Goal: Information Seeking & Learning: Learn about a topic

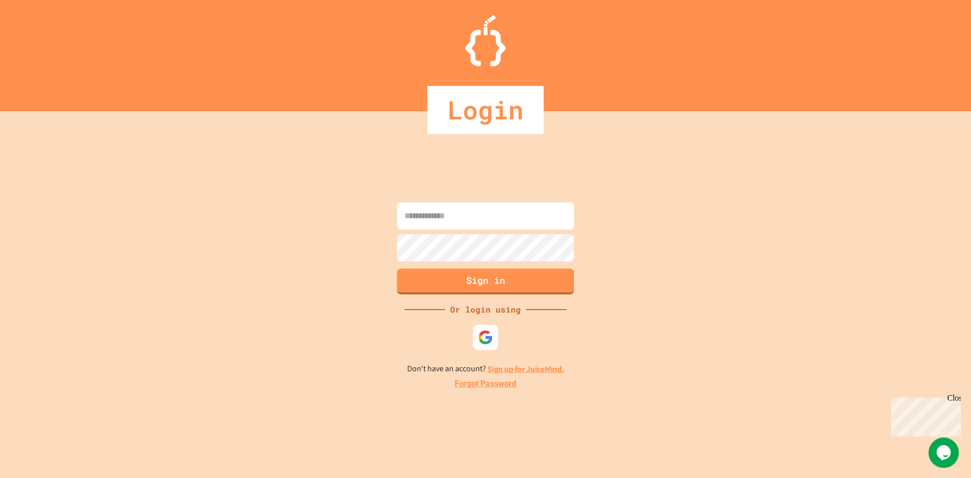
click at [456, 202] on input at bounding box center [485, 215] width 177 height 27
click at [454, 214] on input at bounding box center [485, 215] width 177 height 27
type input "**********"
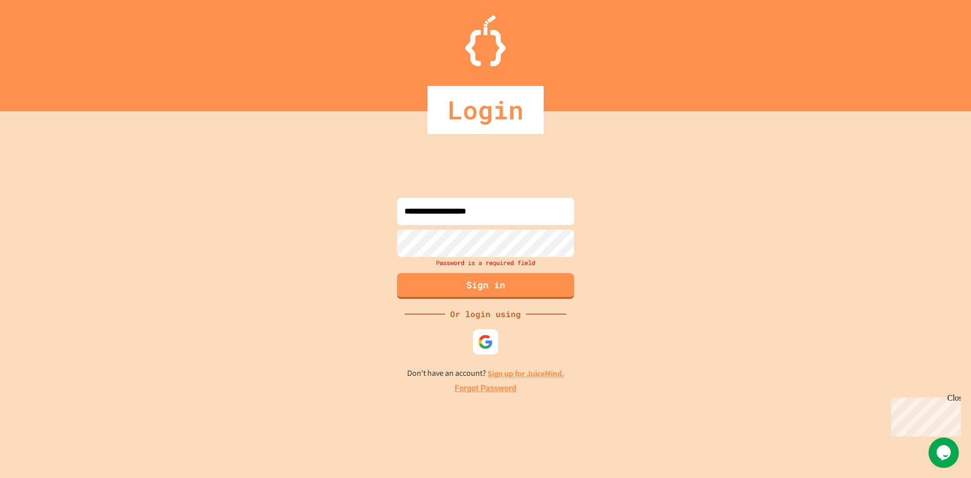
click at [632, 236] on div "**********" at bounding box center [485, 294] width 971 height 367
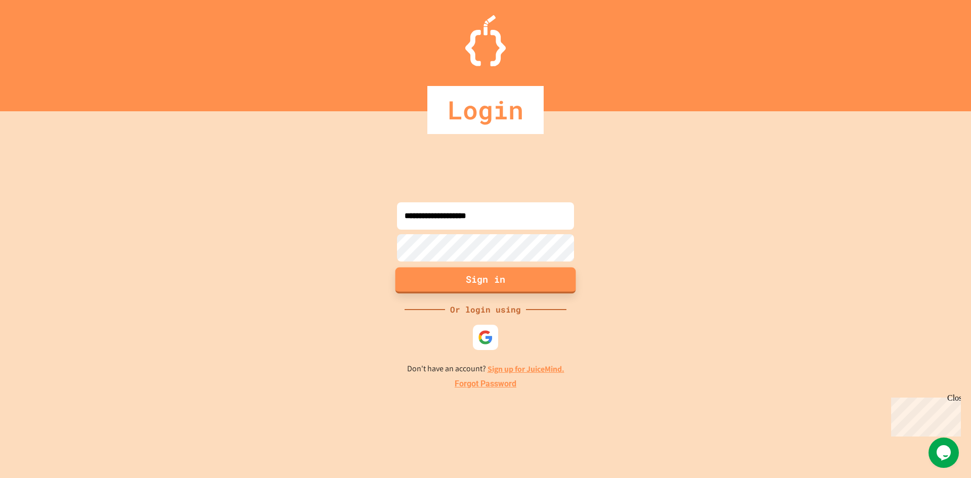
click at [469, 290] on button "Sign in" at bounding box center [485, 280] width 181 height 26
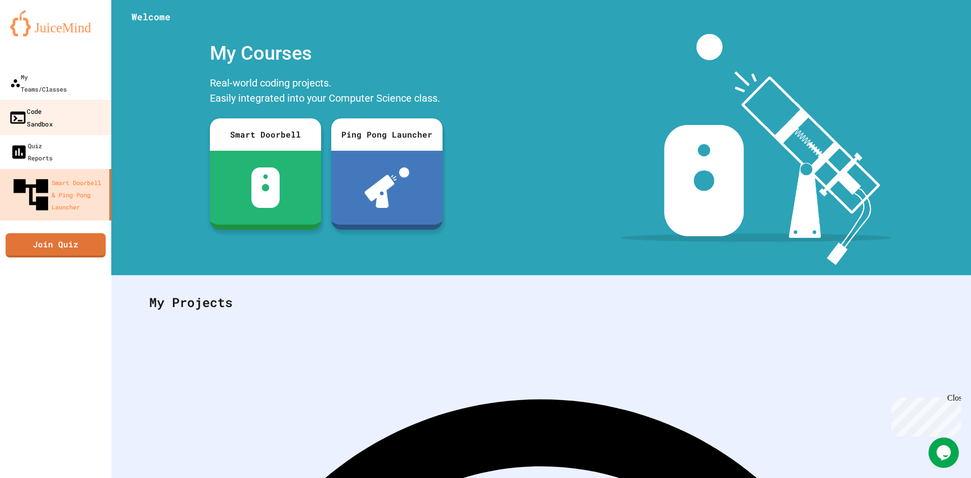
click at [80, 101] on link "Code Sandbox" at bounding box center [55, 117] width 115 height 35
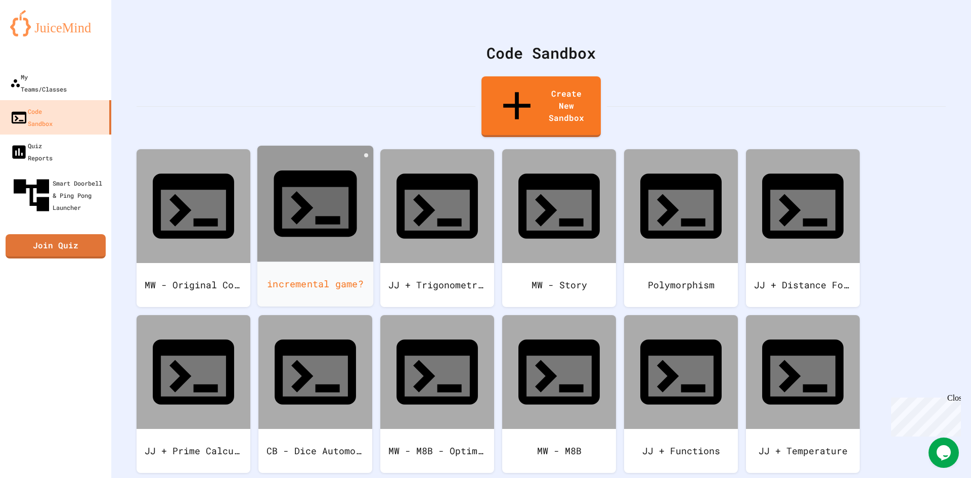
click at [328, 261] on div "incremental game?" at bounding box center [315, 283] width 116 height 45
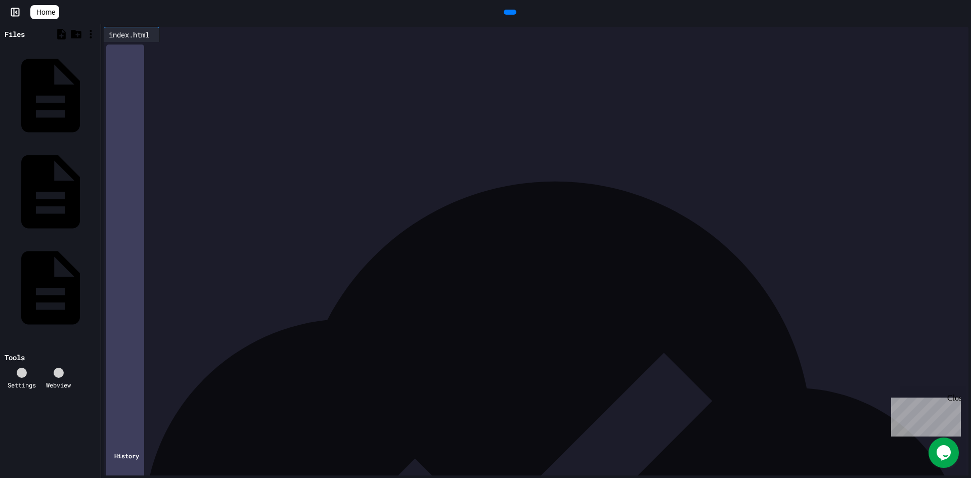
click at [513, 15] on icon at bounding box center [516, 18] width 6 height 7
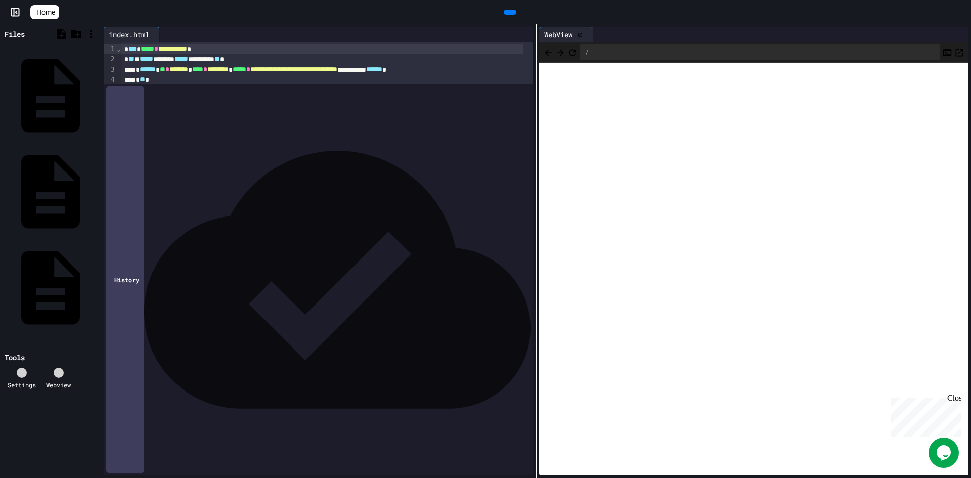
click at [34, 12] on icon at bounding box center [34, 12] width 0 height 0
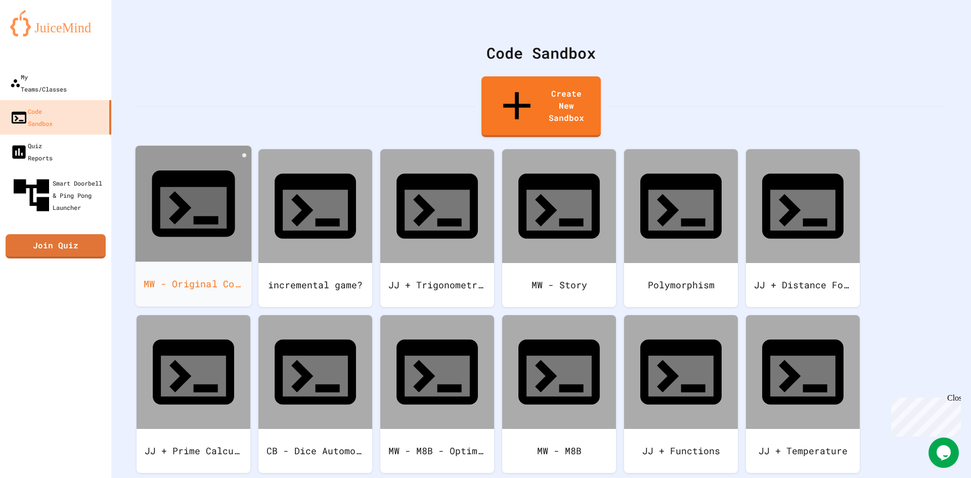
click at [162, 261] on div "MW - Original Code" at bounding box center [194, 283] width 116 height 45
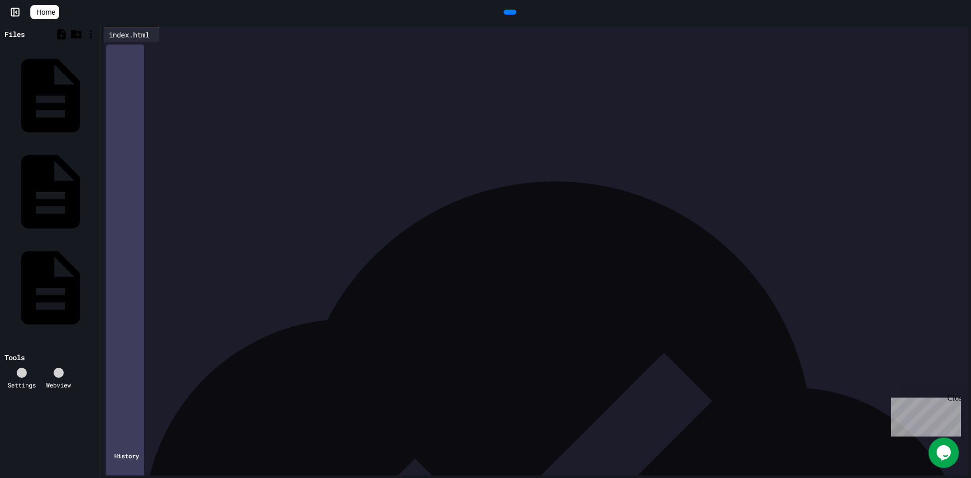
click at [514, 10] on div at bounding box center [510, 12] width 13 height 5
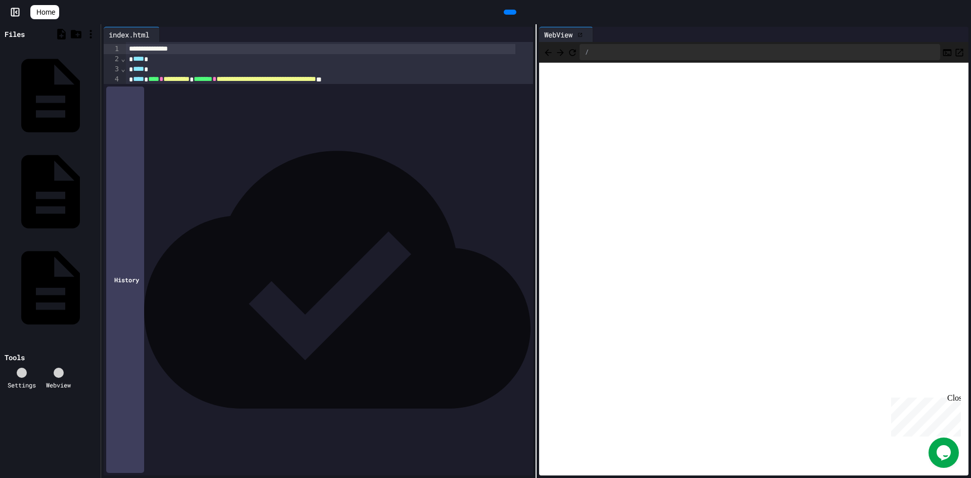
click at [509, 12] on icon at bounding box center [509, 12] width 0 height 0
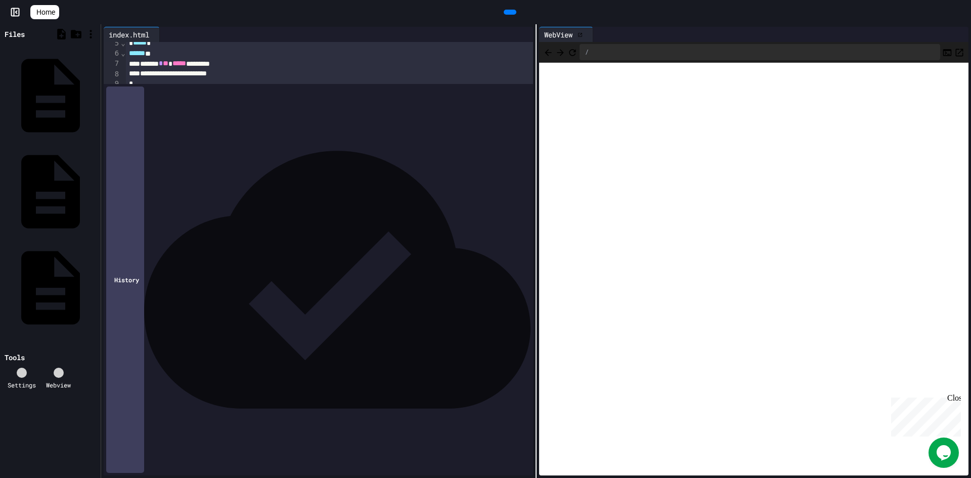
scroll to position [51, 0]
click at [54, 13] on span "Home" at bounding box center [45, 12] width 19 height 10
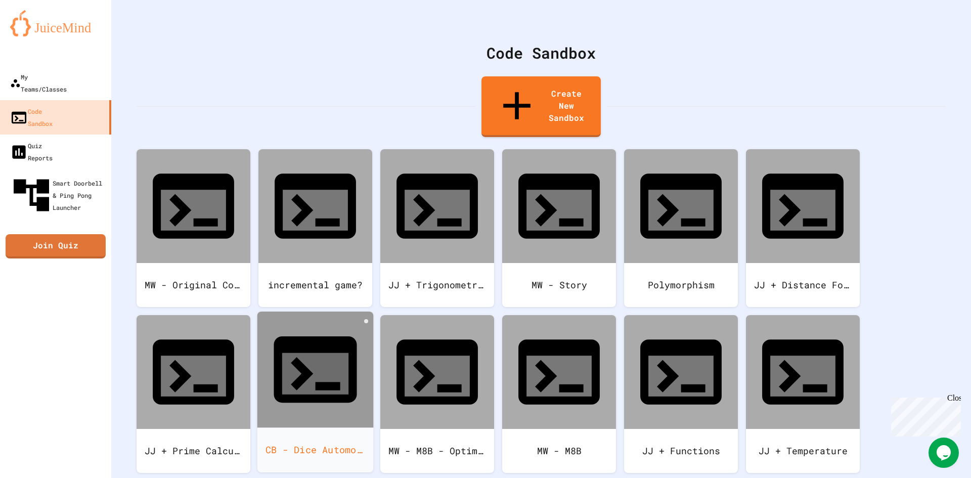
click at [334, 427] on div "CB - Dice Automobile game" at bounding box center [315, 449] width 116 height 45
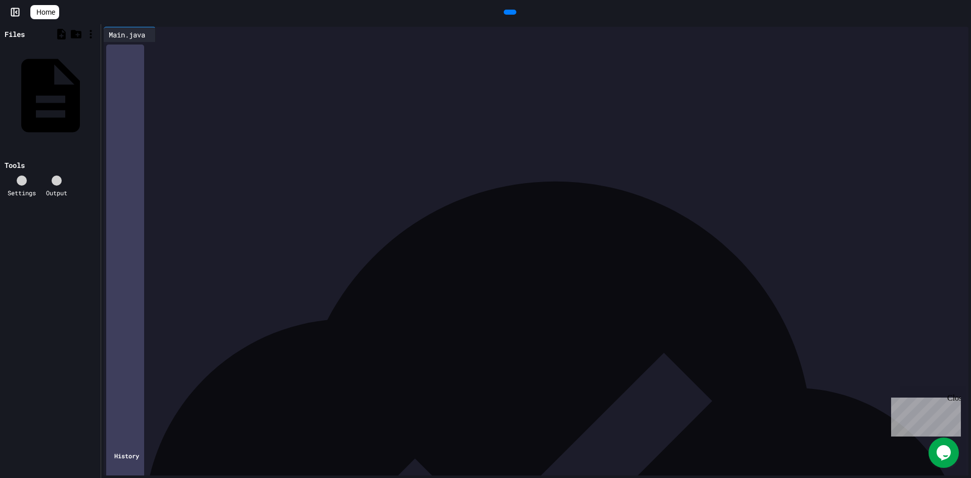
click at [509, 12] on icon at bounding box center [509, 12] width 0 height 0
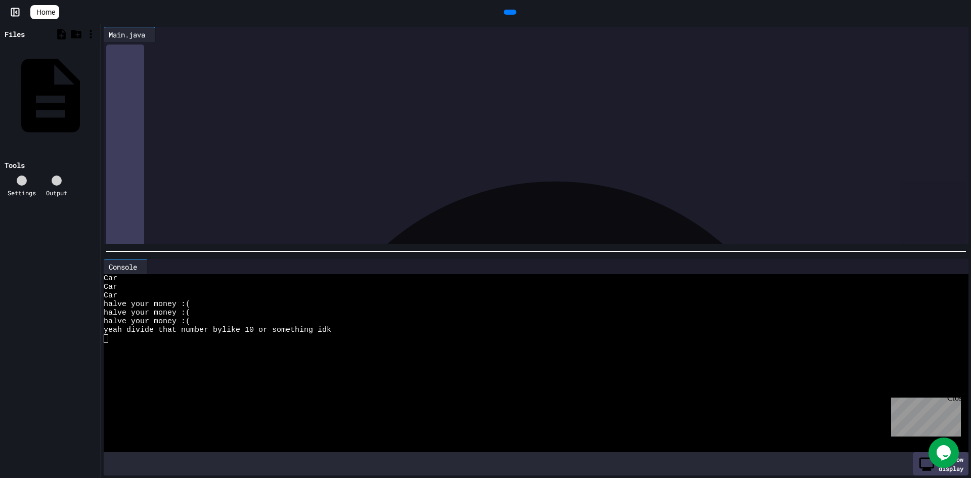
click at [499, 5] on div at bounding box center [510, 12] width 23 height 15
click at [504, 15] on div at bounding box center [510, 12] width 13 height 5
click at [509, 12] on icon at bounding box center [509, 12] width 0 height 0
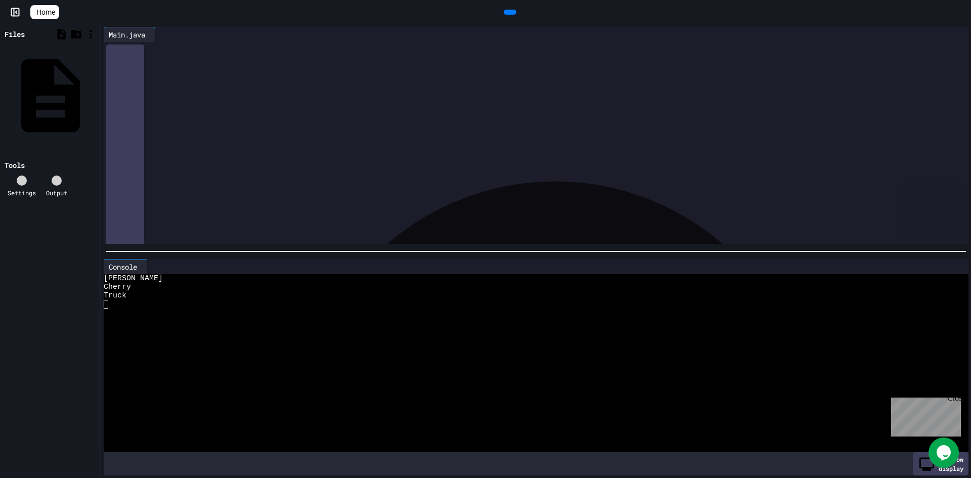
click at [516, 15] on div at bounding box center [510, 12] width 13 height 5
click at [491, 62] on div "**********" at bounding box center [536, 59] width 821 height 10
click at [504, 10] on div at bounding box center [510, 12] width 13 height 5
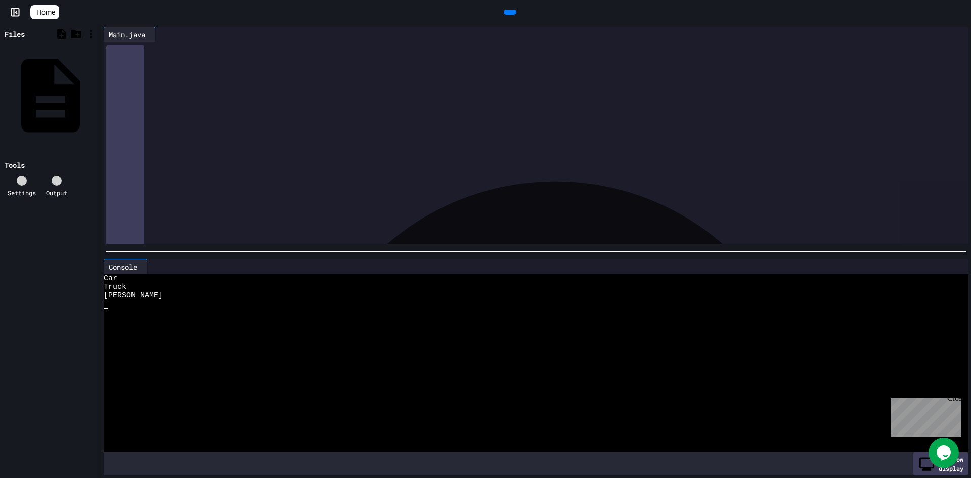
click at [504, 10] on div at bounding box center [510, 12] width 13 height 5
click at [59, 9] on link "Home" at bounding box center [44, 12] width 29 height 14
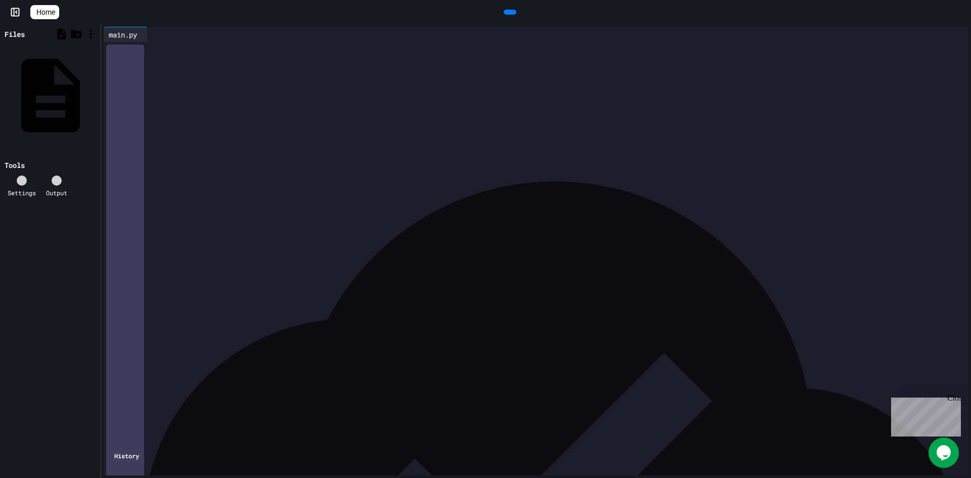
click at [483, 13] on div at bounding box center [510, 12] width 902 height 15
click at [47, 11] on span "Home" at bounding box center [45, 12] width 19 height 10
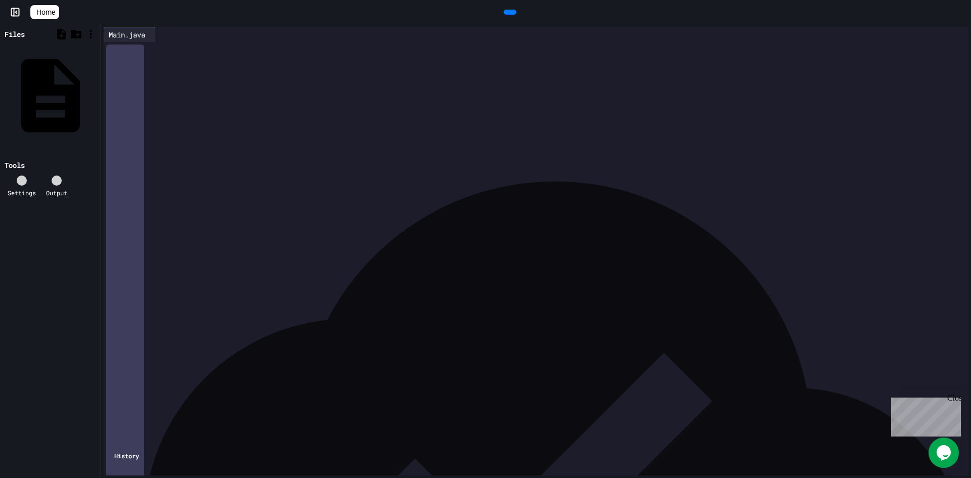
click at [515, 11] on div at bounding box center [510, 12] width 13 height 5
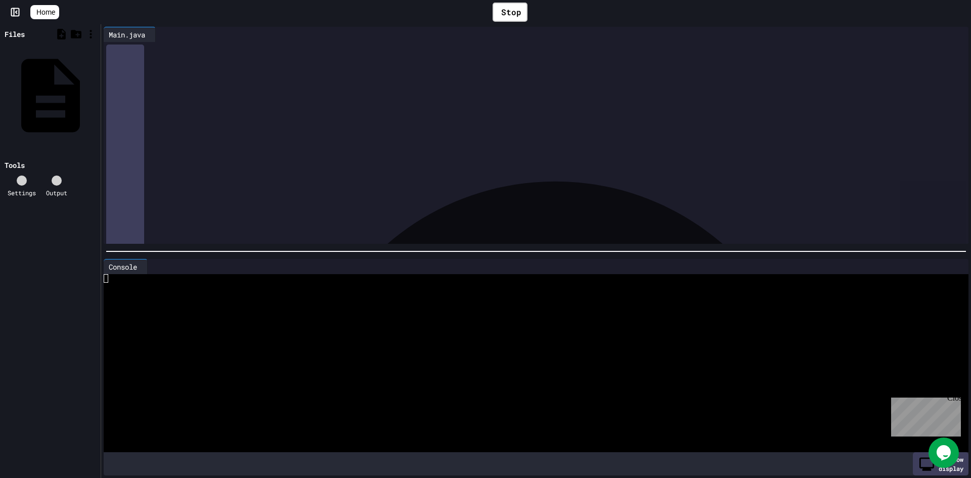
click at [56, 7] on link "Home" at bounding box center [44, 12] width 29 height 14
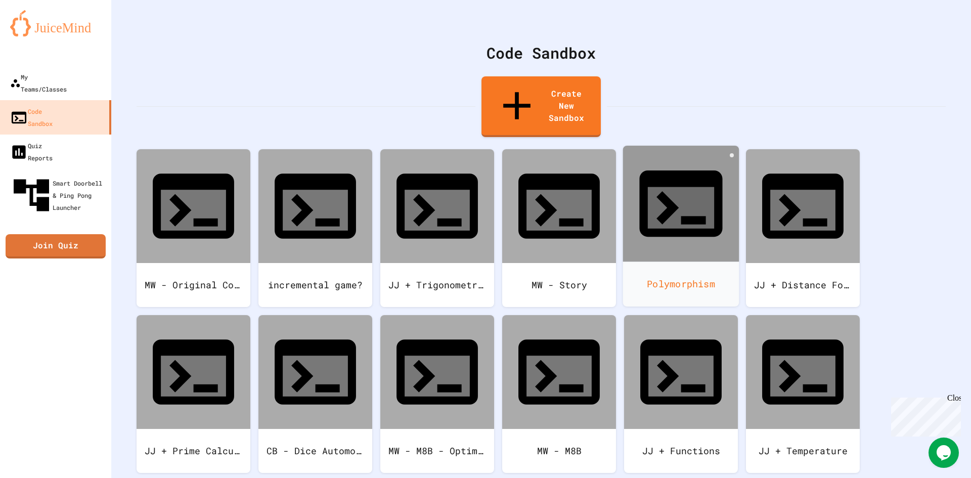
click at [646, 261] on div "Polymorphism" at bounding box center [681, 283] width 116 height 45
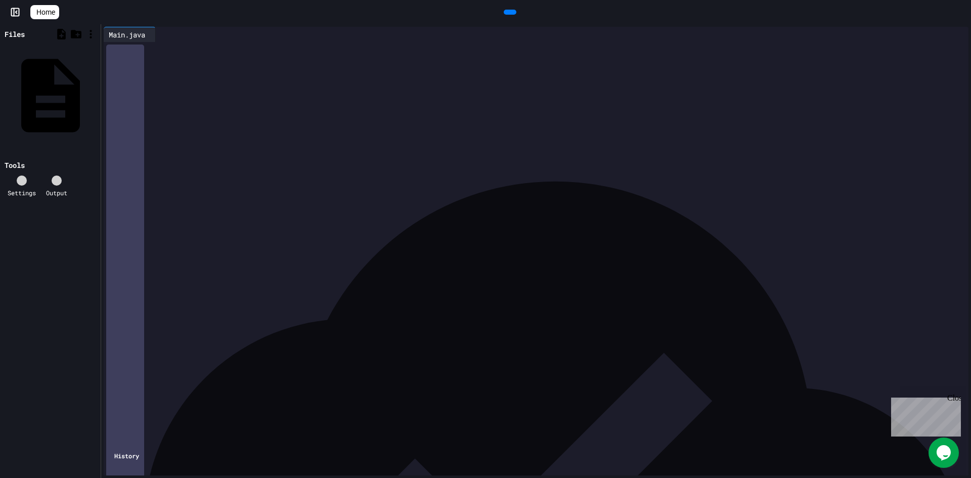
click at [509, 12] on icon at bounding box center [509, 12] width 0 height 0
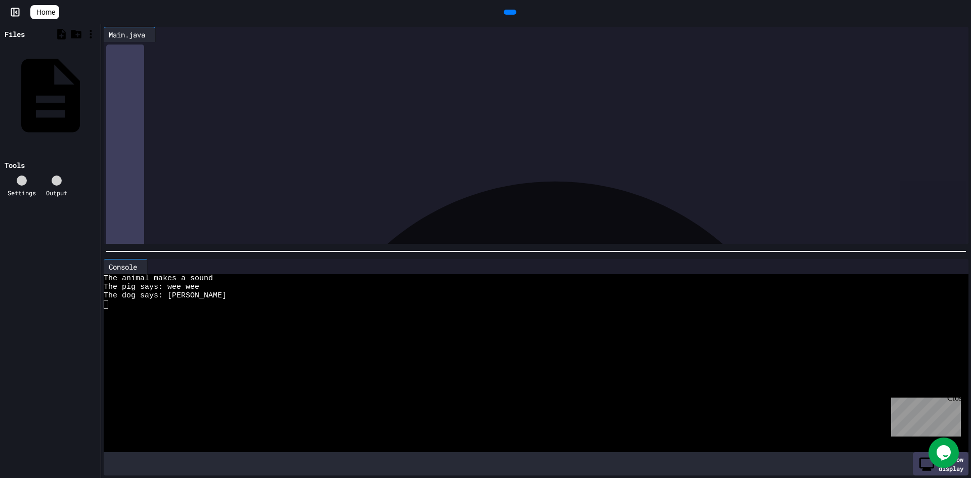
click at [59, 6] on link "Home" at bounding box center [44, 12] width 29 height 14
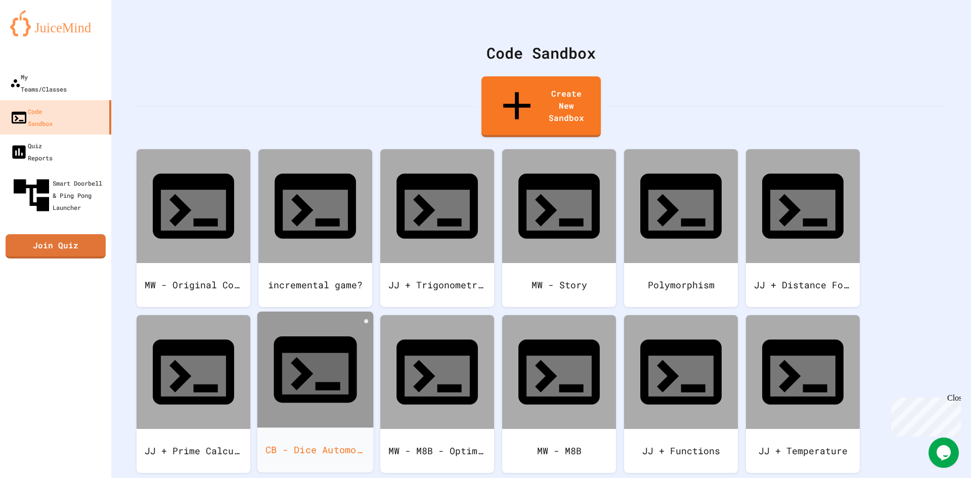
click at [322, 427] on div "CB - Dice Automobile game" at bounding box center [315, 449] width 116 height 45
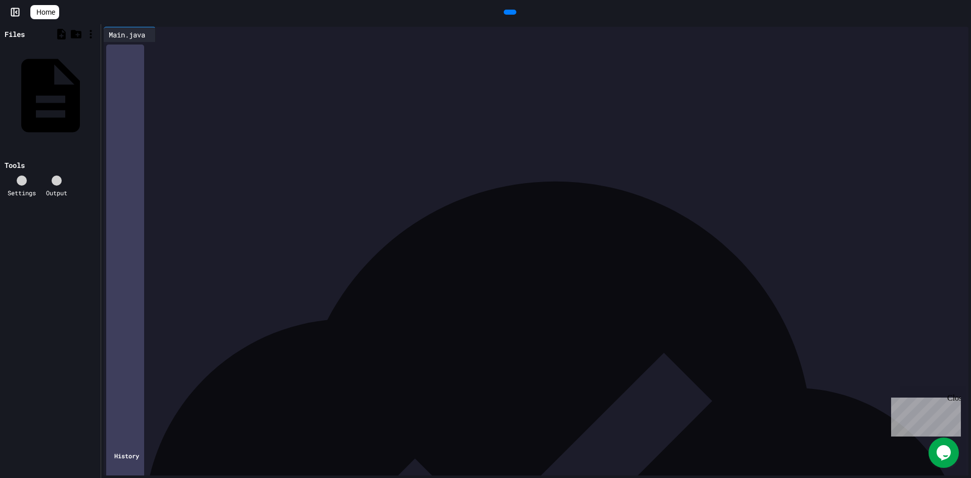
click at [55, 15] on span "Home" at bounding box center [45, 12] width 19 height 10
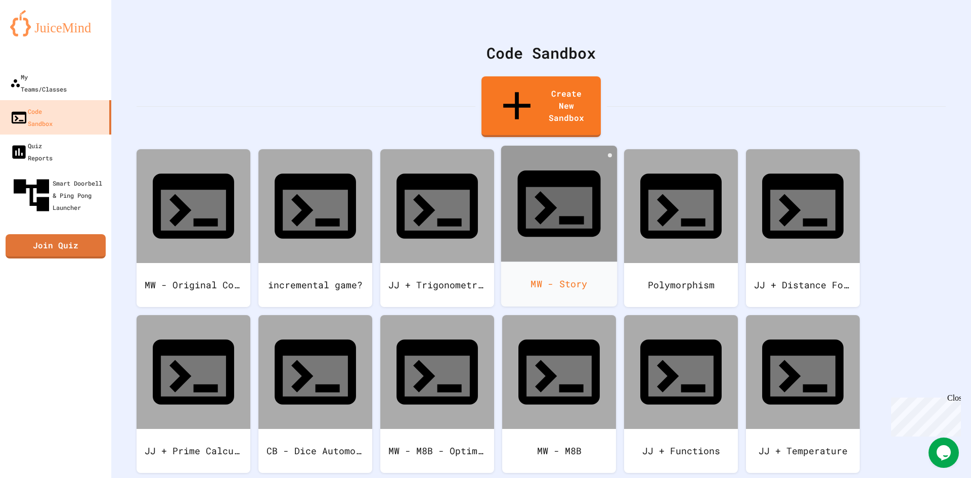
click at [565, 261] on div "MW - Story" at bounding box center [559, 283] width 116 height 45
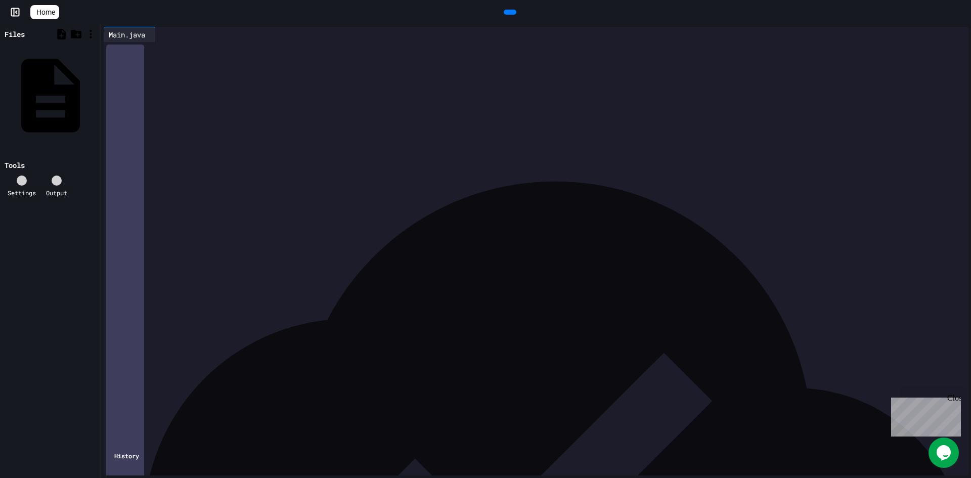
click at [173, 79] on span "*" at bounding box center [171, 79] width 4 height 7
click at [508, 5] on div at bounding box center [510, 12] width 23 height 15
click at [504, 12] on div at bounding box center [510, 12] width 13 height 5
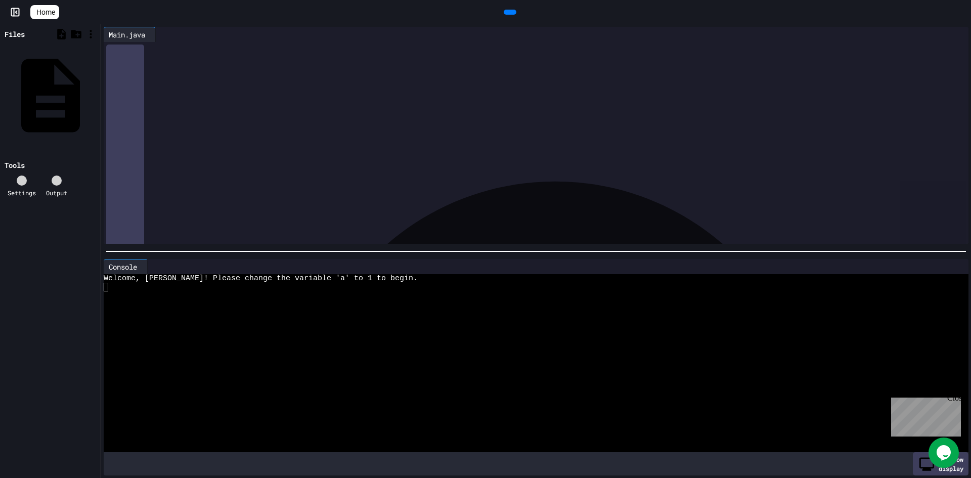
drag, startPoint x: 284, startPoint y: 209, endPoint x: 287, endPoint y: 191, distance: 19.0
click at [297, 209] on div "****** **** * ****** *" at bounding box center [536, 213] width 821 height 10
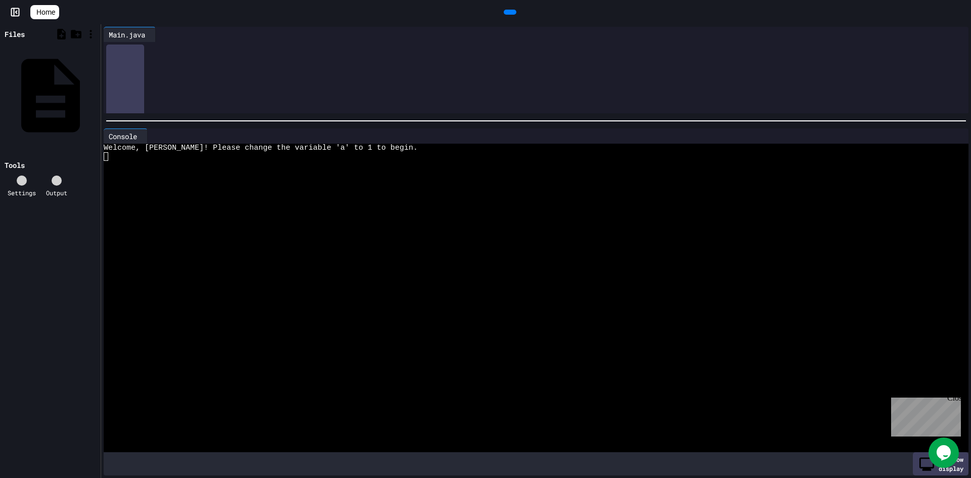
click at [349, 116] on div at bounding box center [536, 121] width 870 height 10
click at [186, 77] on div "*** * * * *" at bounding box center [536, 80] width 821 height 10
click at [509, 12] on icon at bounding box center [509, 12] width 0 height 0
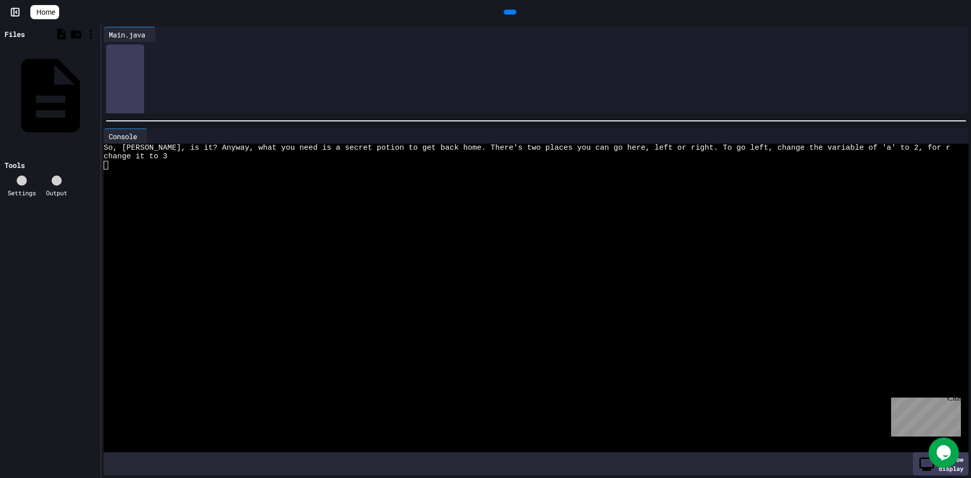
click at [173, 79] on span "*" at bounding box center [171, 79] width 4 height 7
click at [505, 10] on div at bounding box center [510, 12] width 13 height 5
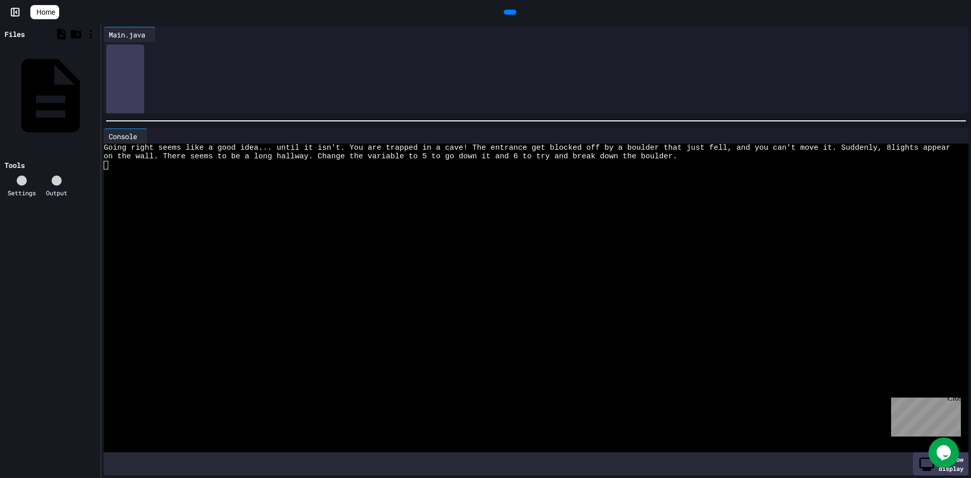
click at [187, 80] on div "*** * * * *" at bounding box center [536, 80] width 821 height 10
click at [509, 12] on icon at bounding box center [509, 12] width 0 height 0
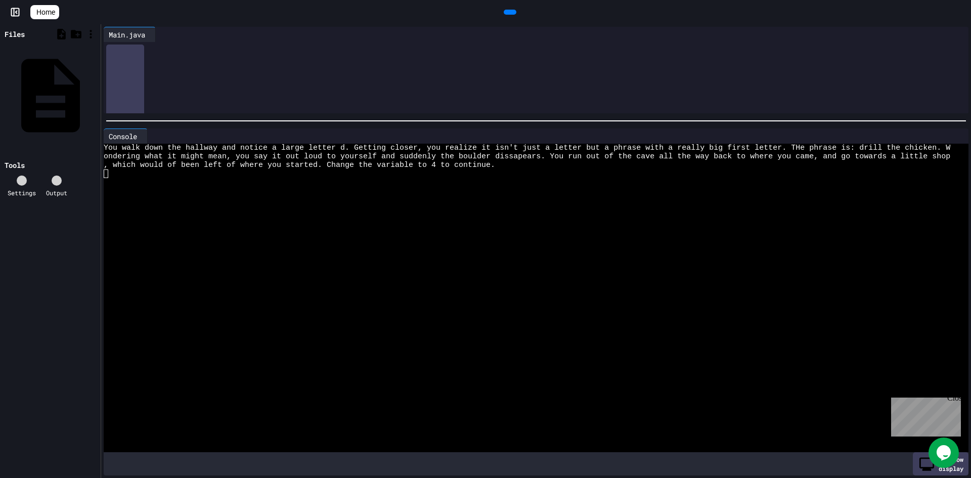
click at [173, 79] on span "*" at bounding box center [171, 79] width 4 height 7
click at [509, 12] on icon at bounding box center [509, 12] width 0 height 0
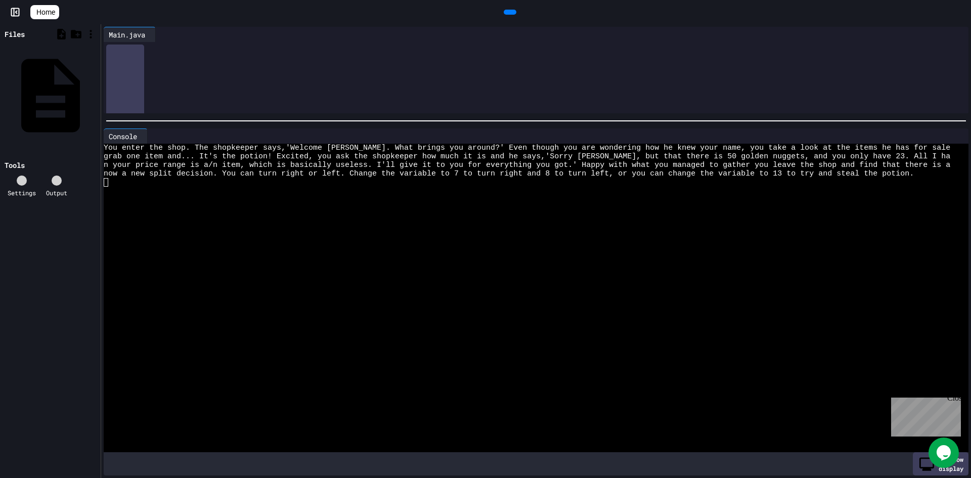
click at [173, 77] on span "*" at bounding box center [171, 79] width 4 height 7
click at [530, 9] on div at bounding box center [510, 12] width 902 height 15
click at [509, 12] on icon at bounding box center [509, 12] width 0 height 0
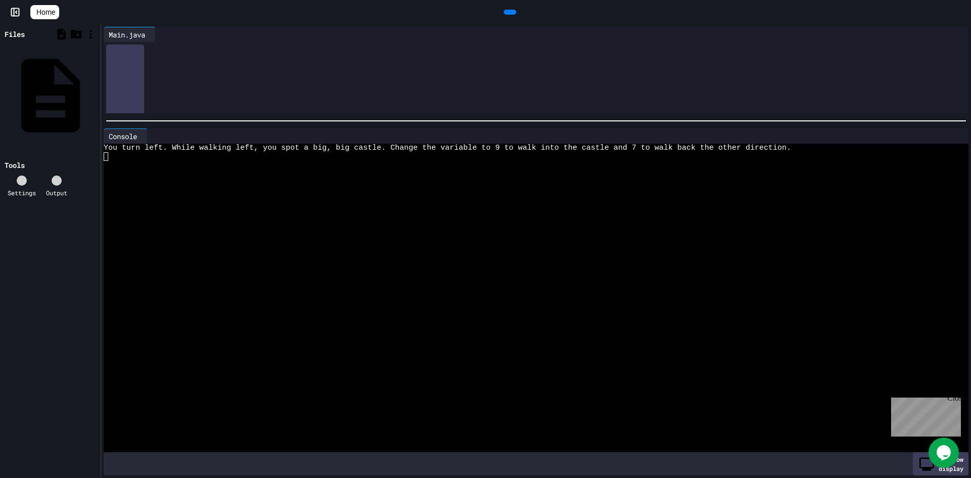
click at [173, 79] on span "*" at bounding box center [171, 79] width 4 height 7
click at [516, 11] on div at bounding box center [510, 12] width 13 height 5
click at [173, 78] on span "*" at bounding box center [171, 79] width 4 height 7
click at [509, 12] on icon at bounding box center [509, 12] width 0 height 0
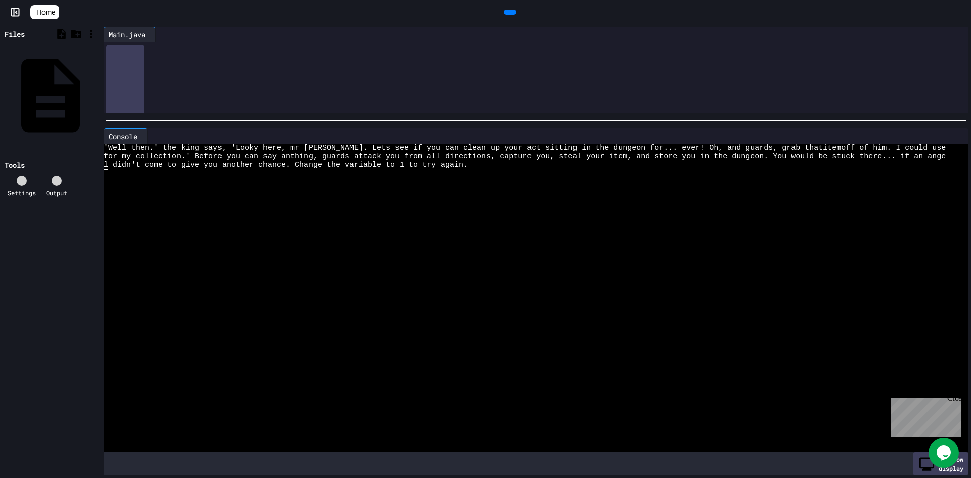
click at [175, 79] on span "**" at bounding box center [172, 79] width 6 height 7
click at [509, 12] on icon at bounding box center [509, 12] width 0 height 0
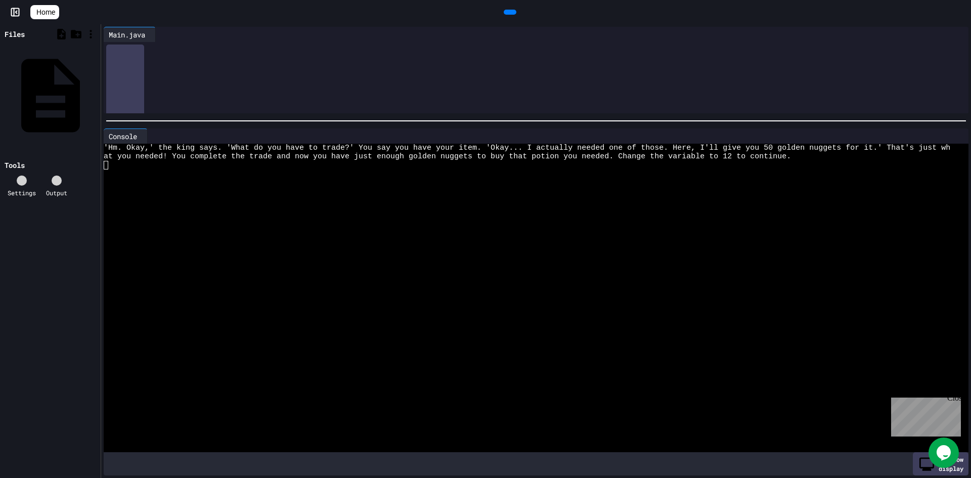
click at [175, 78] on span "**" at bounding box center [172, 79] width 6 height 7
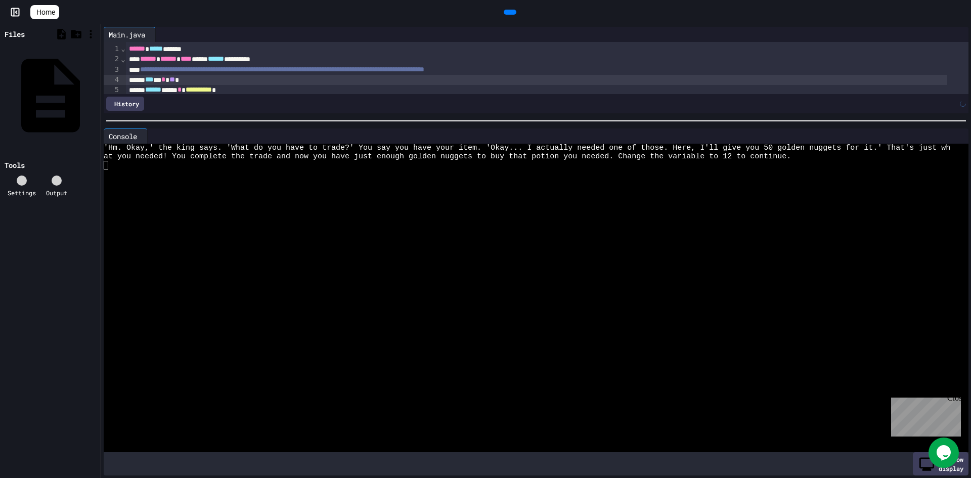
click at [513, 15] on icon at bounding box center [516, 18] width 6 height 7
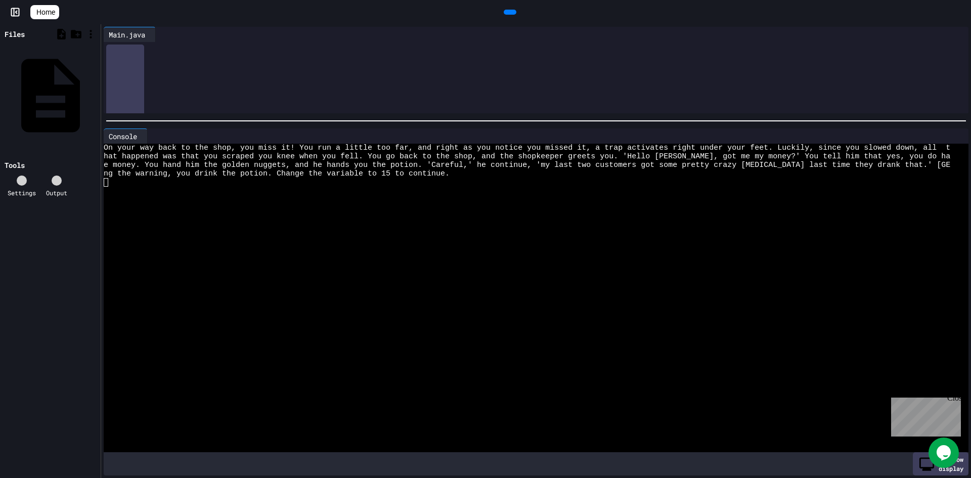
click at [175, 81] on span "**" at bounding box center [172, 79] width 6 height 7
click at [509, 12] on icon at bounding box center [509, 12] width 0 height 0
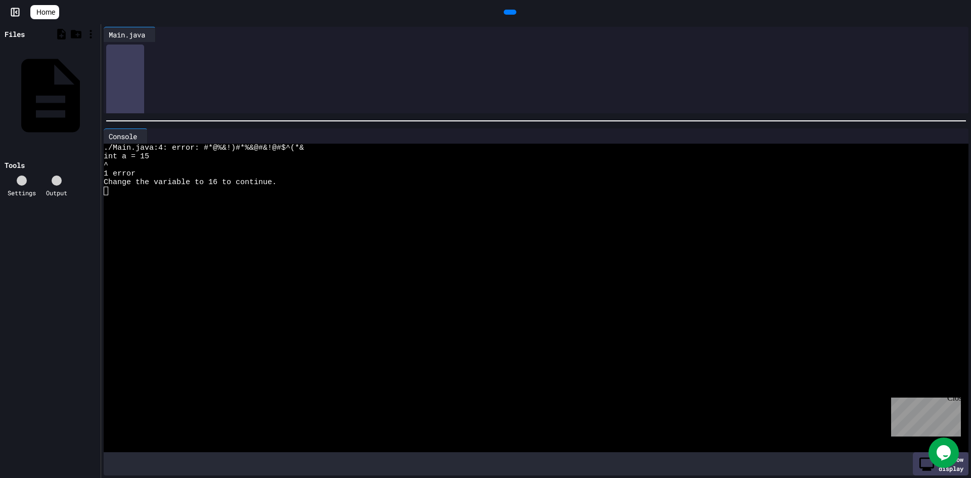
click at [175, 79] on span "**" at bounding box center [172, 79] width 6 height 7
click at [504, 10] on div at bounding box center [510, 12] width 13 height 5
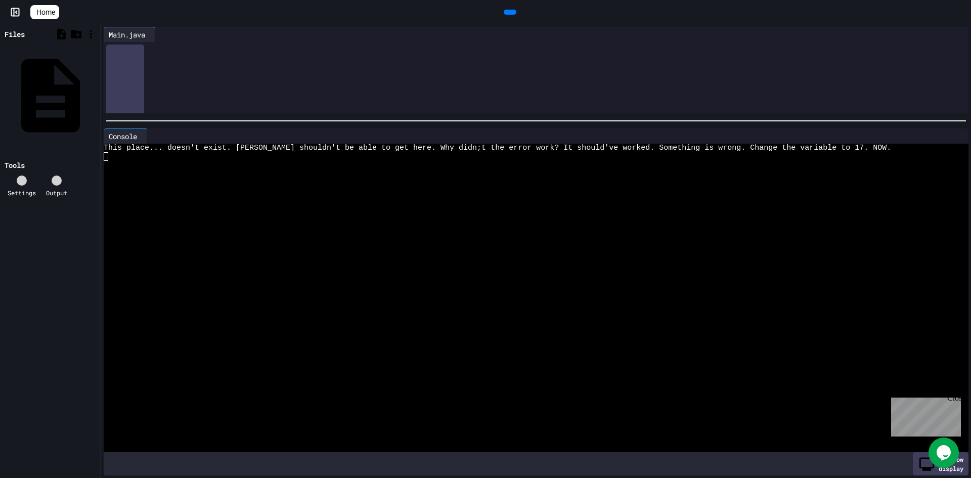
click at [175, 77] on span "**" at bounding box center [172, 79] width 6 height 7
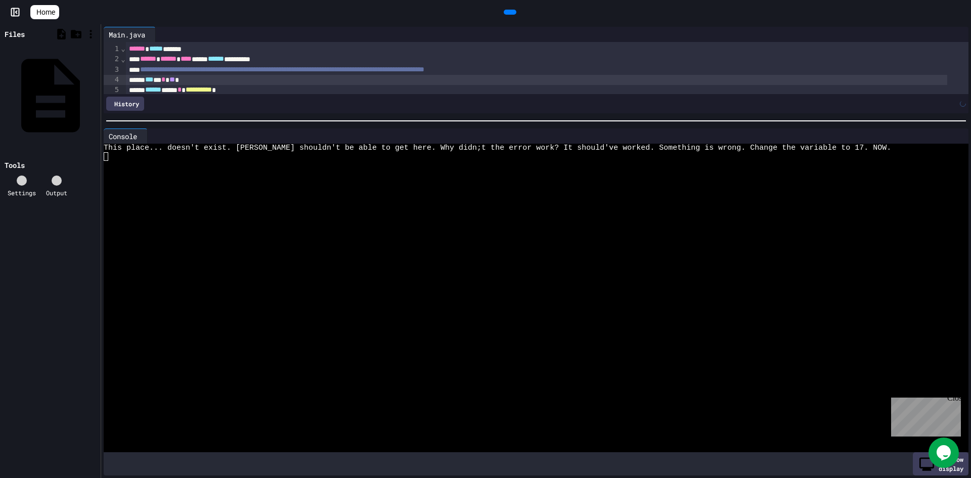
click at [509, 12] on icon at bounding box center [509, 12] width 0 height 0
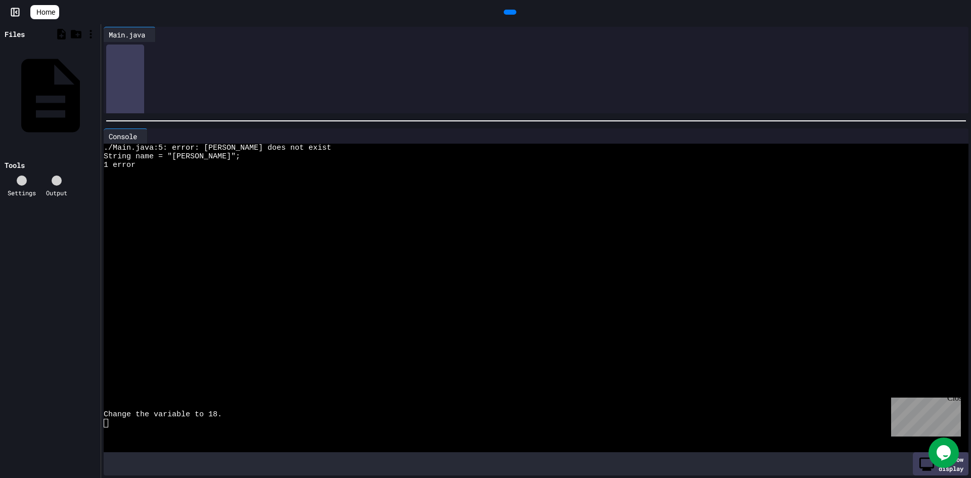
click at [175, 81] on span "**" at bounding box center [172, 79] width 6 height 7
click at [509, 12] on icon at bounding box center [509, 12] width 0 height 0
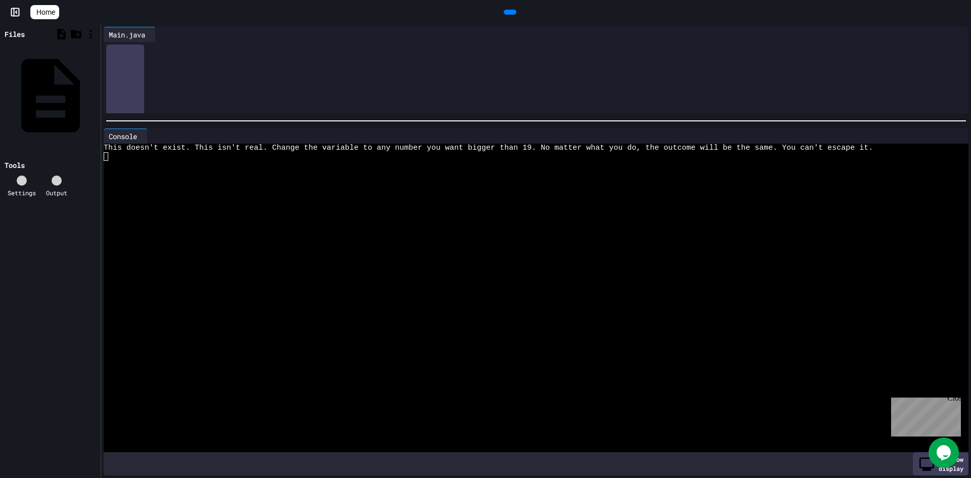
click at [175, 78] on span "**" at bounding box center [172, 79] width 6 height 7
click at [509, 12] on icon at bounding box center [509, 12] width 0 height 0
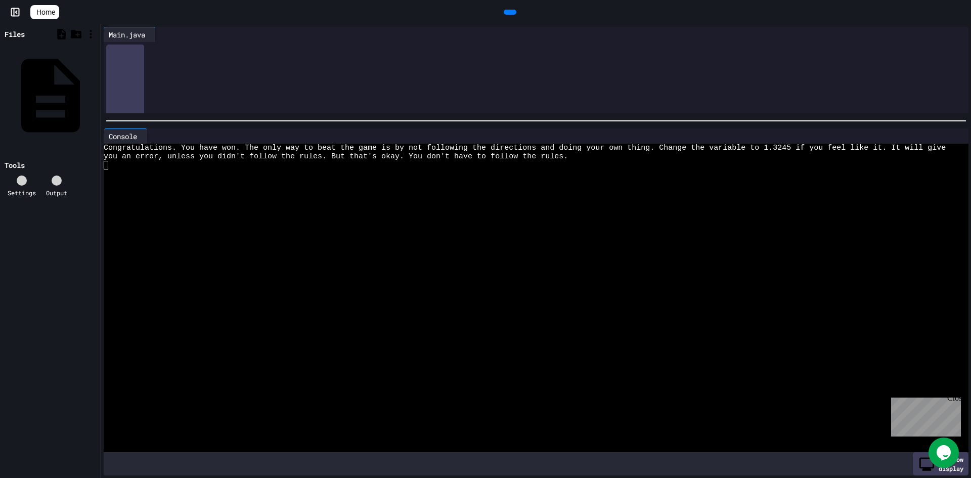
click at [190, 79] on div "*** * * ** *" at bounding box center [536, 80] width 821 height 10
click at [516, 11] on div at bounding box center [510, 12] width 13 height 5
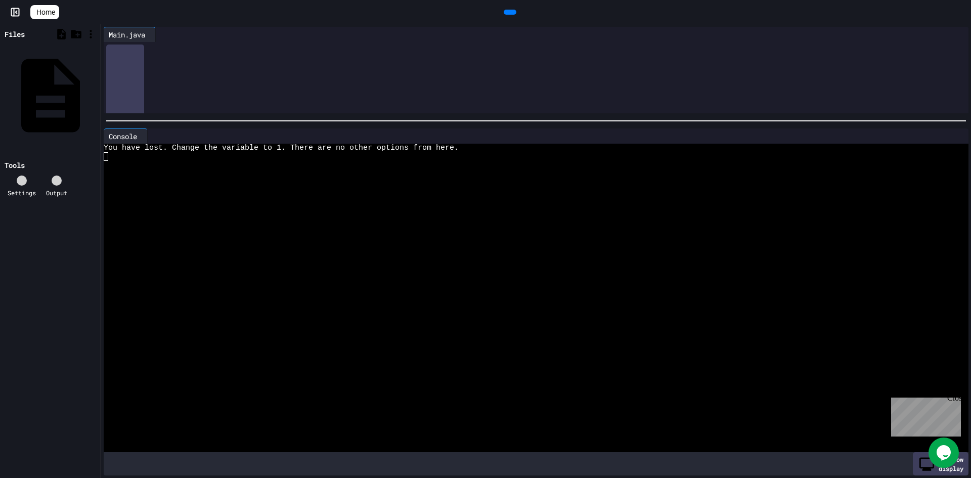
click at [191, 74] on div "**********" at bounding box center [536, 70] width 821 height 10
click at [175, 79] on span "**" at bounding box center [172, 79] width 6 height 7
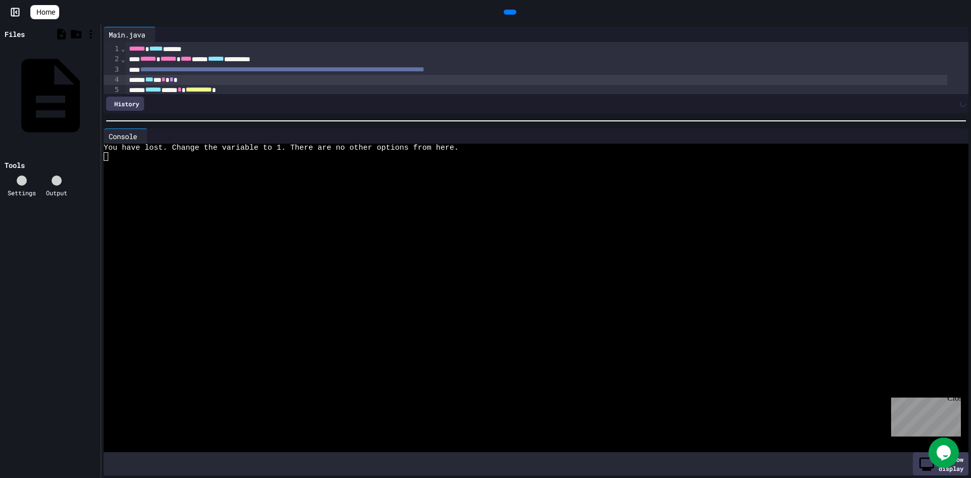
click at [516, 15] on div at bounding box center [510, 12] width 13 height 5
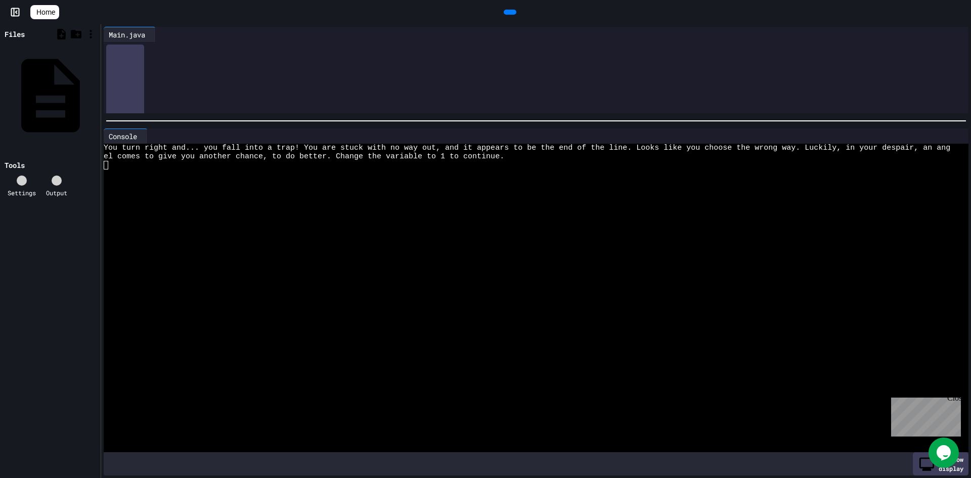
click at [173, 82] on span "*" at bounding box center [171, 79] width 4 height 7
click at [516, 15] on div at bounding box center [510, 12] width 13 height 5
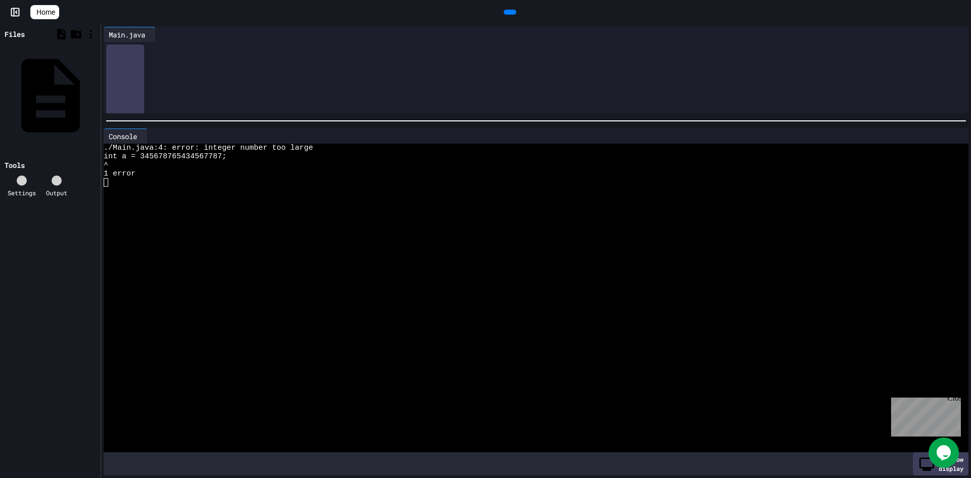
drag, startPoint x: 250, startPoint y: 77, endPoint x: 180, endPoint y: 79, distance: 70.8
click at [180, 79] on div "**********" at bounding box center [536, 80] width 821 height 10
click at [509, 12] on icon at bounding box center [509, 12] width 0 height 0
click at [188, 81] on span "*******" at bounding box center [178, 79] width 19 height 7
click at [45, 9] on link "Home" at bounding box center [44, 12] width 29 height 14
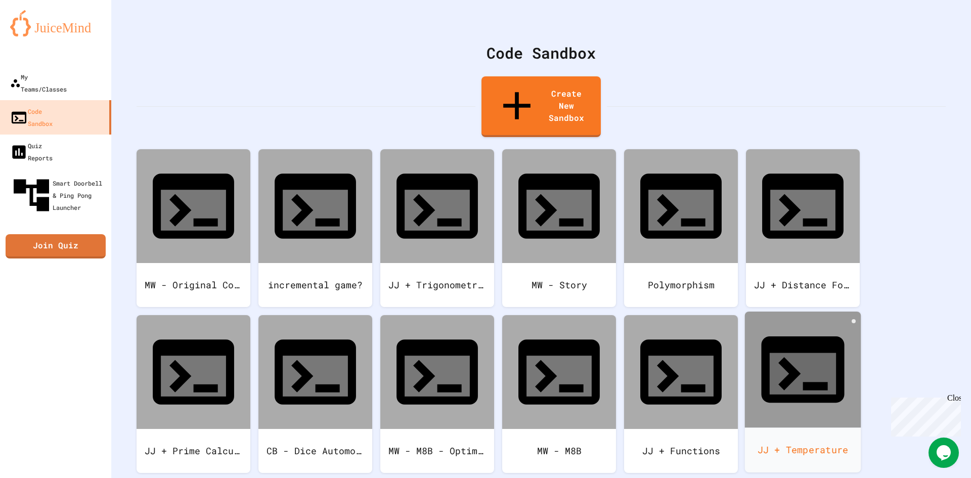
click at [823, 427] on div "JJ + Temperature" at bounding box center [803, 449] width 116 height 45
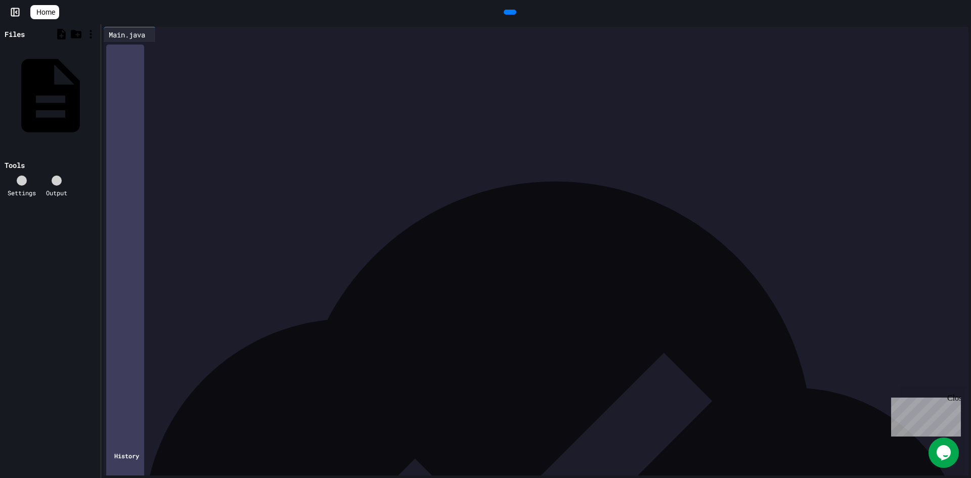
click at [55, 15] on span "Home" at bounding box center [45, 12] width 19 height 10
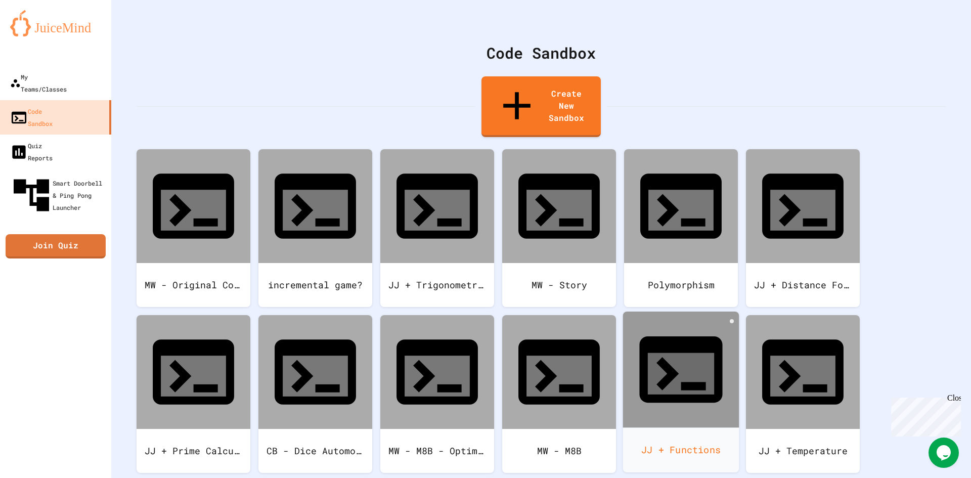
click at [644, 312] on div at bounding box center [681, 370] width 116 height 116
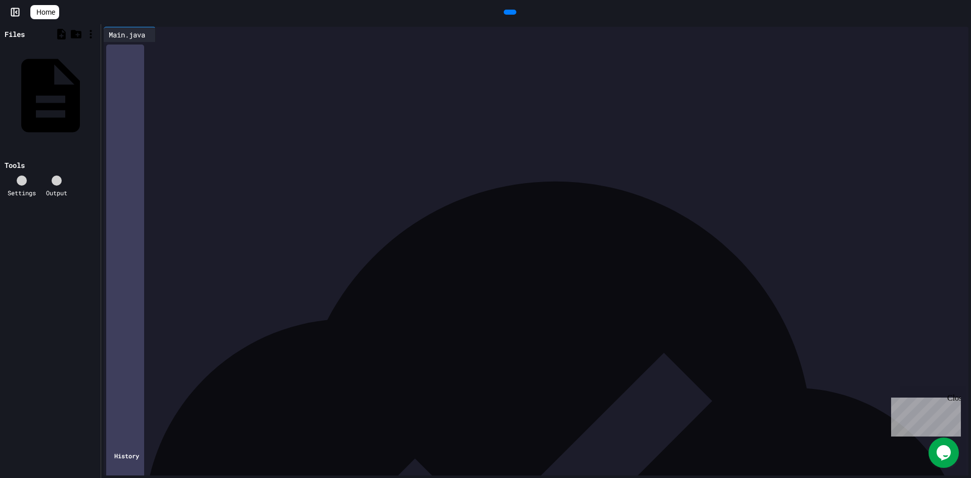
click at [514, 12] on div at bounding box center [510, 12] width 13 height 5
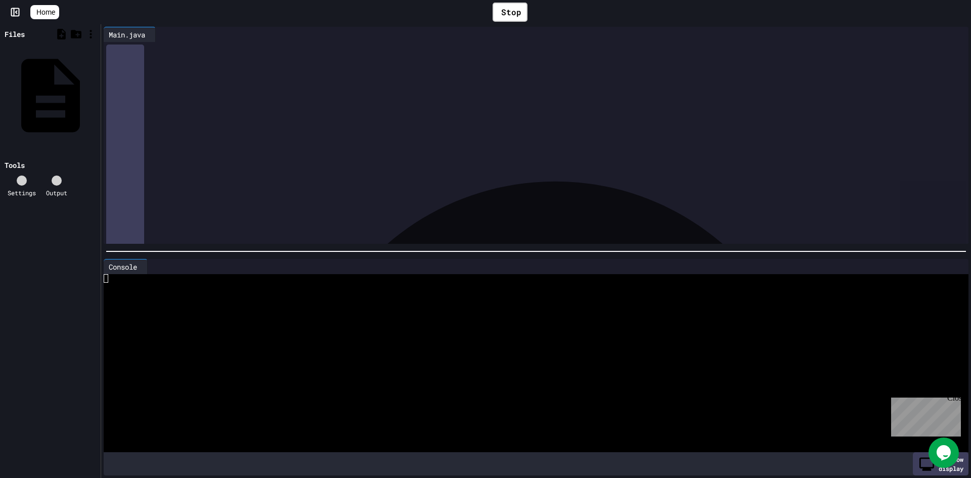
click at [48, 12] on span "Home" at bounding box center [45, 12] width 19 height 10
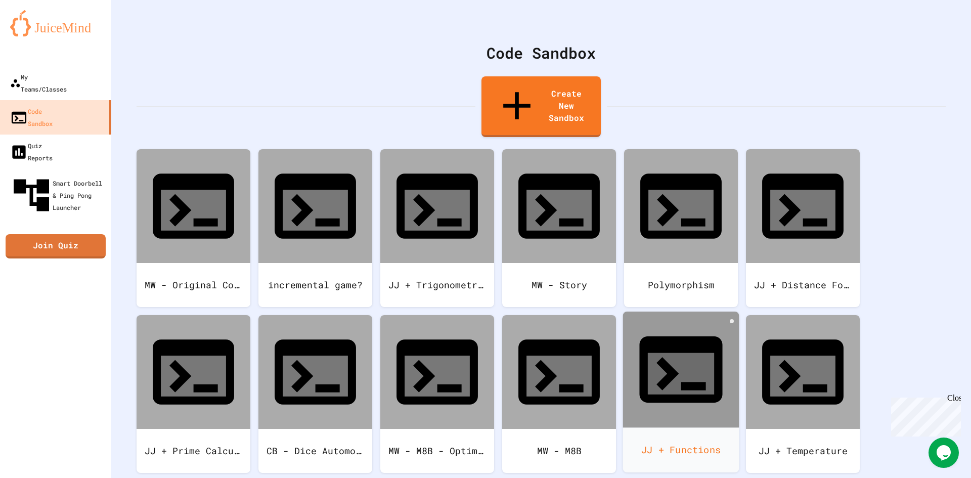
click at [651, 312] on div at bounding box center [681, 370] width 116 height 116
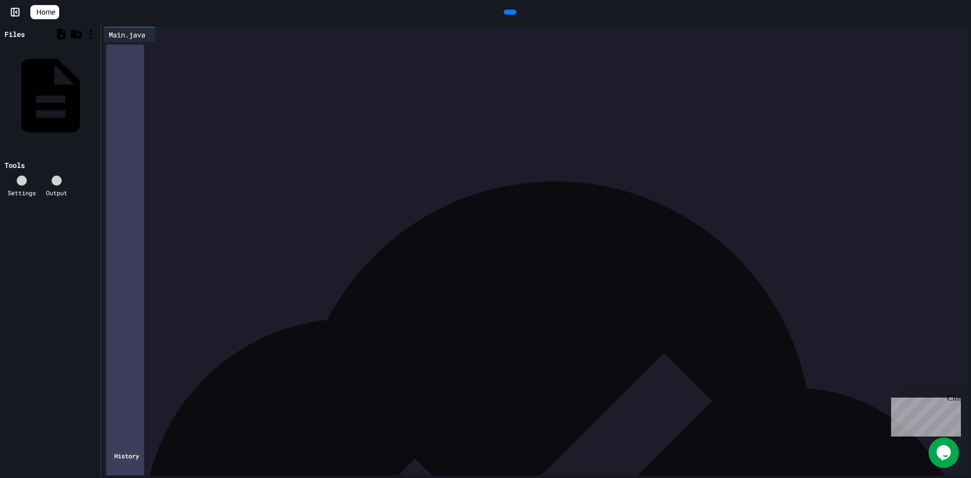
click at [516, 12] on div at bounding box center [510, 12] width 13 height 5
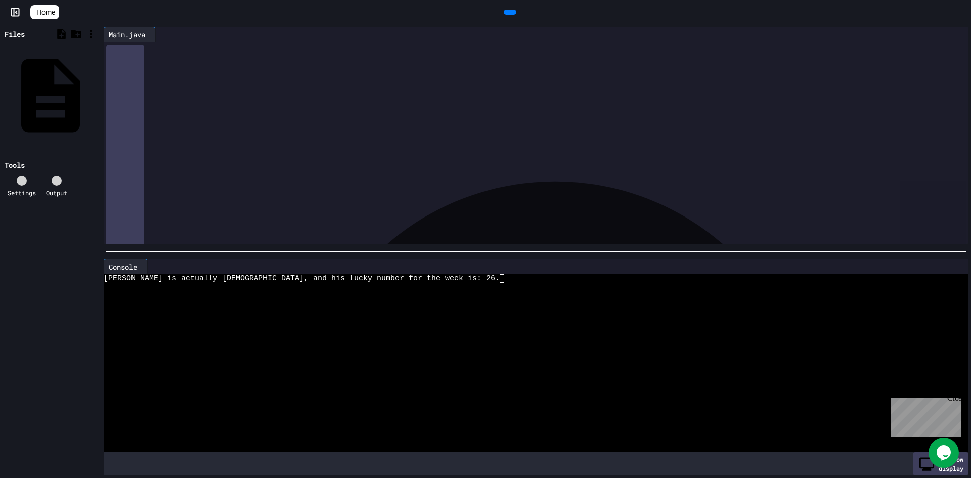
drag, startPoint x: 519, startPoint y: 12, endPoint x: 468, endPoint y: 28, distance: 53.1
click at [468, 28] on div at bounding box center [557, 34] width 803 height 15
click at [509, 12] on icon at bounding box center [509, 12] width 0 height 0
drag, startPoint x: 462, startPoint y: 146, endPoint x: 341, endPoint y: 143, distance: 121.4
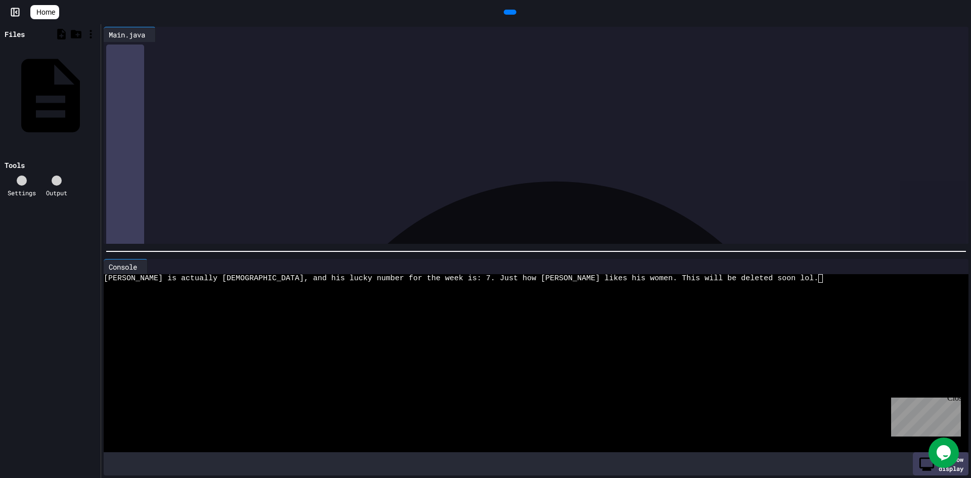
click at [341, 143] on span "**********" at bounding box center [273, 142] width 165 height 7
click at [509, 12] on icon at bounding box center [509, 12] width 0 height 0
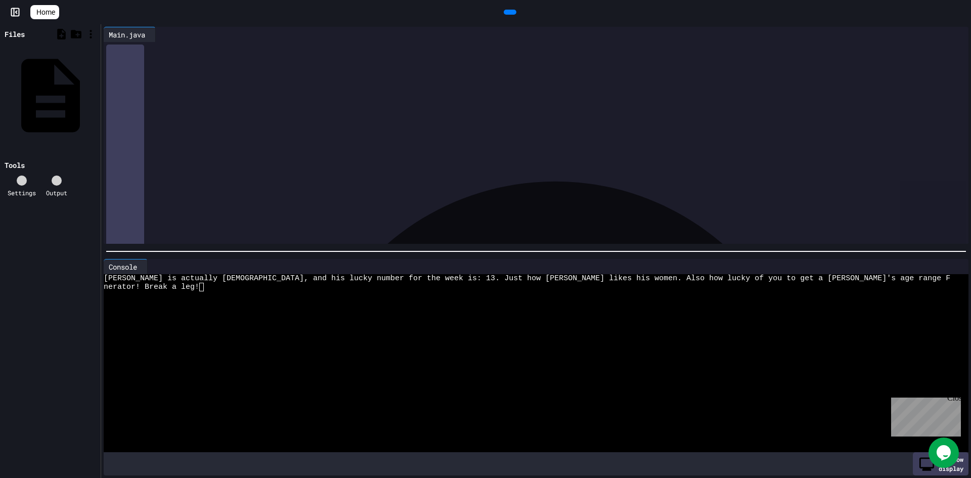
drag, startPoint x: 496, startPoint y: 13, endPoint x: 446, endPoint y: 79, distance: 83.1
click at [446, 79] on div "** ******** * * ** ** **" at bounding box center [533, 82] width 825 height 10
click at [504, 10] on div at bounding box center [510, 12] width 13 height 5
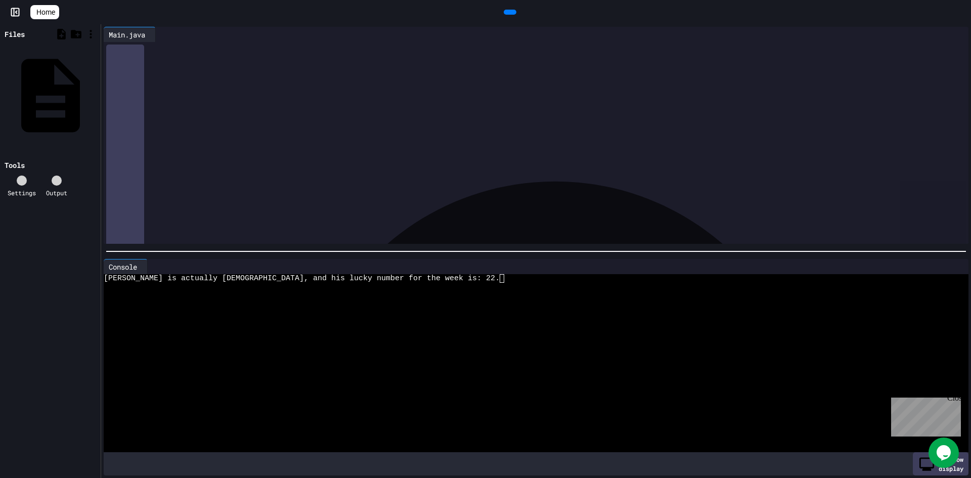
click at [509, 12] on icon at bounding box center [509, 12] width 0 height 0
click at [55, 8] on span "Home" at bounding box center [45, 12] width 19 height 10
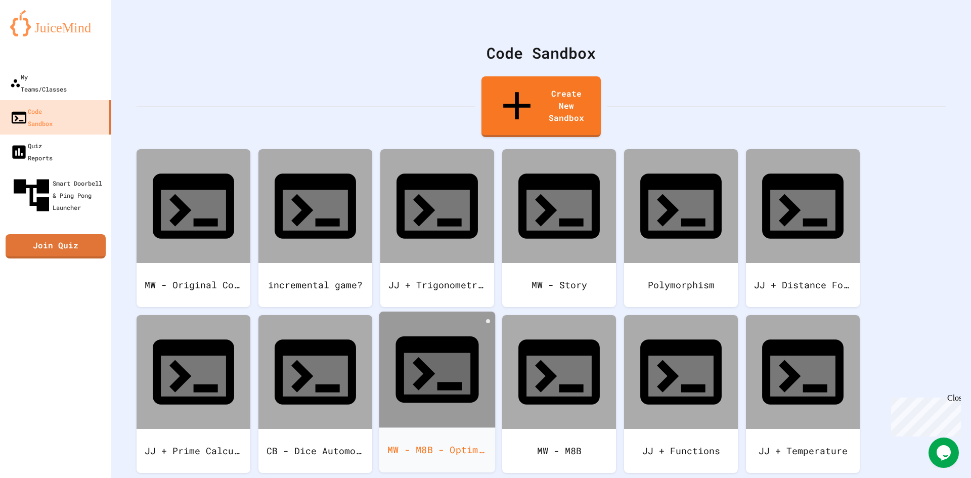
click at [435, 312] on div at bounding box center [437, 370] width 116 height 116
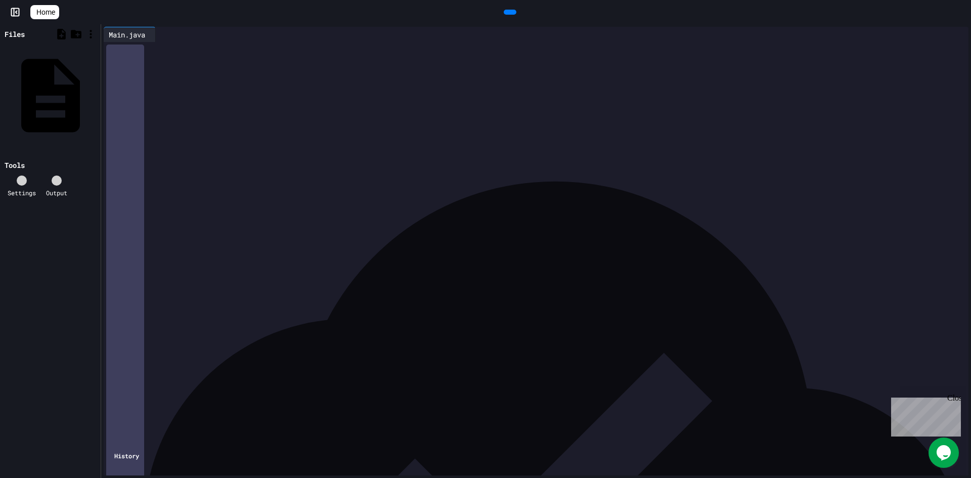
click at [54, 11] on span "Home" at bounding box center [45, 12] width 19 height 10
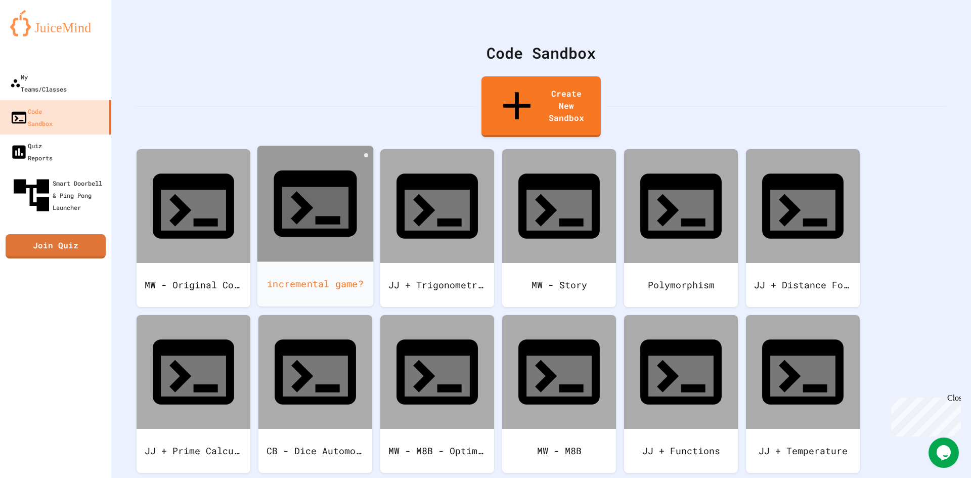
click at [353, 261] on div "incremental game?" at bounding box center [315, 283] width 116 height 45
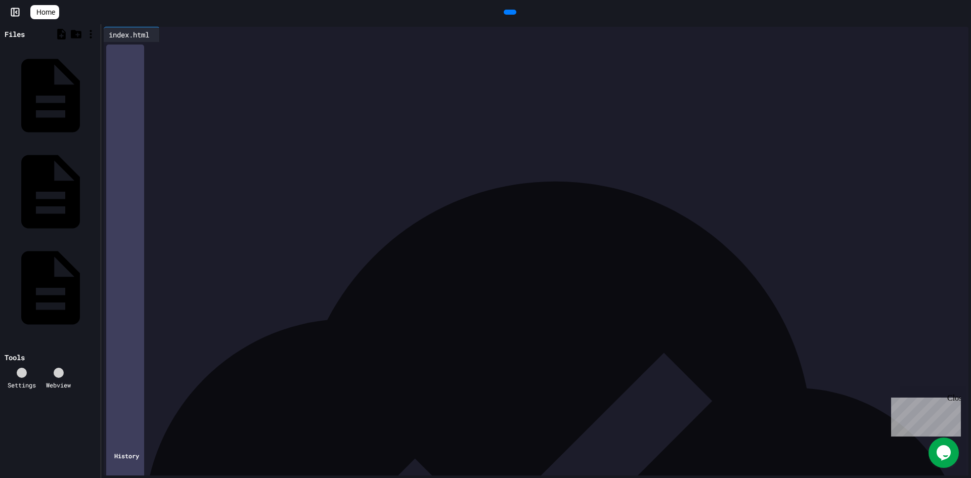
click at [514, 10] on div at bounding box center [510, 12] width 13 height 5
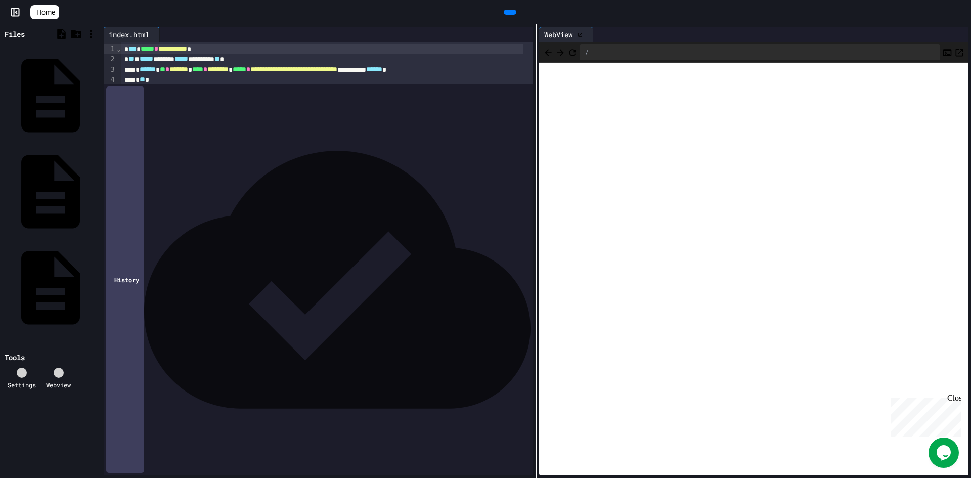
click at [52, 9] on span "Home" at bounding box center [45, 12] width 19 height 10
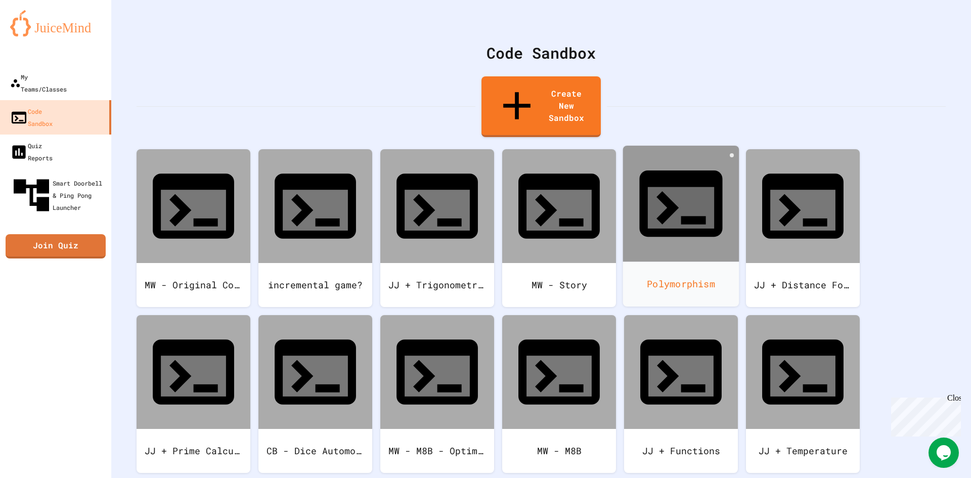
click at [657, 261] on div "Polymorphism" at bounding box center [681, 283] width 116 height 45
